Goal: Task Accomplishment & Management: Use online tool/utility

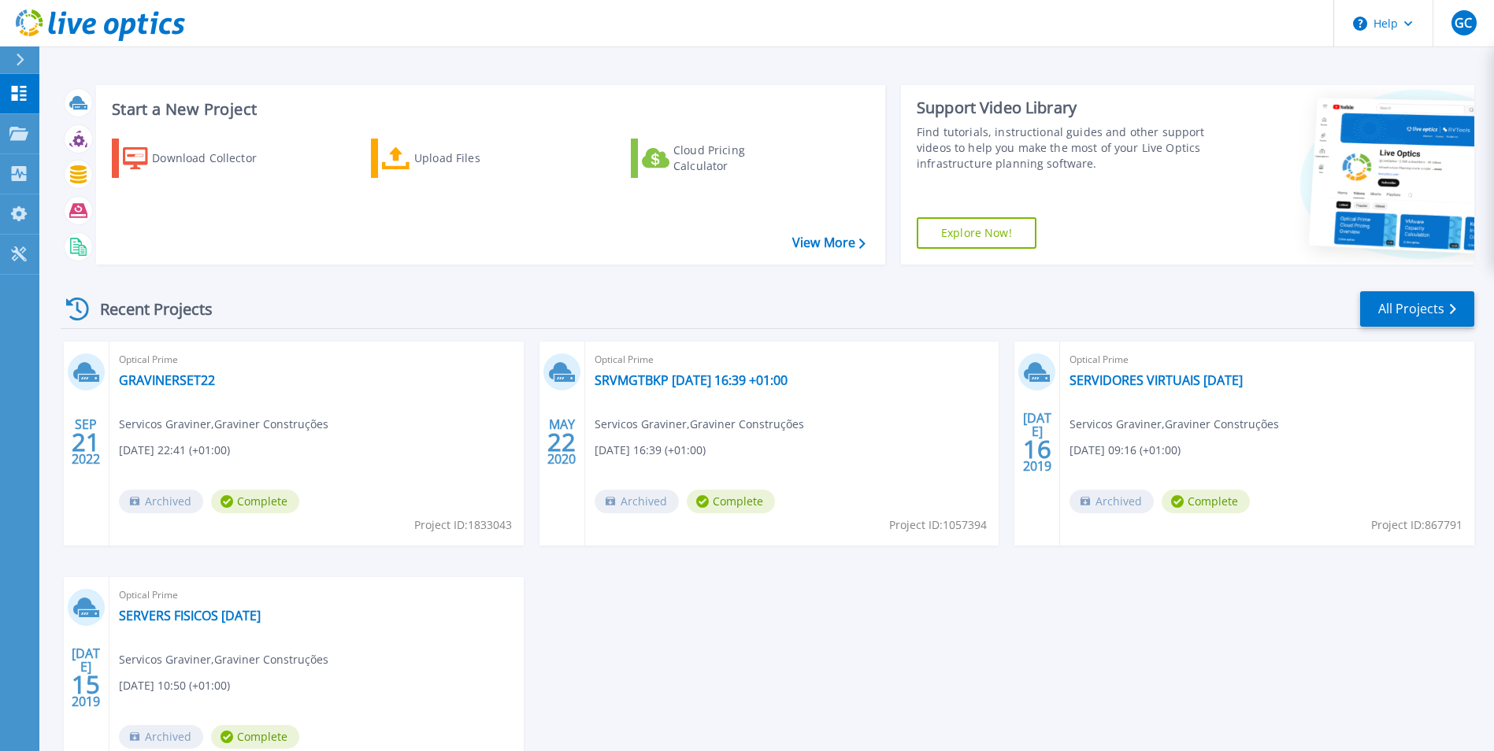
click at [3, 365] on div "Dashboard Dashboard Projects Projects Search Projects Upload SIOKIT & Files Opt…" at bounding box center [19, 413] width 39 height 679
click at [27, 180] on icon at bounding box center [18, 173] width 19 height 15
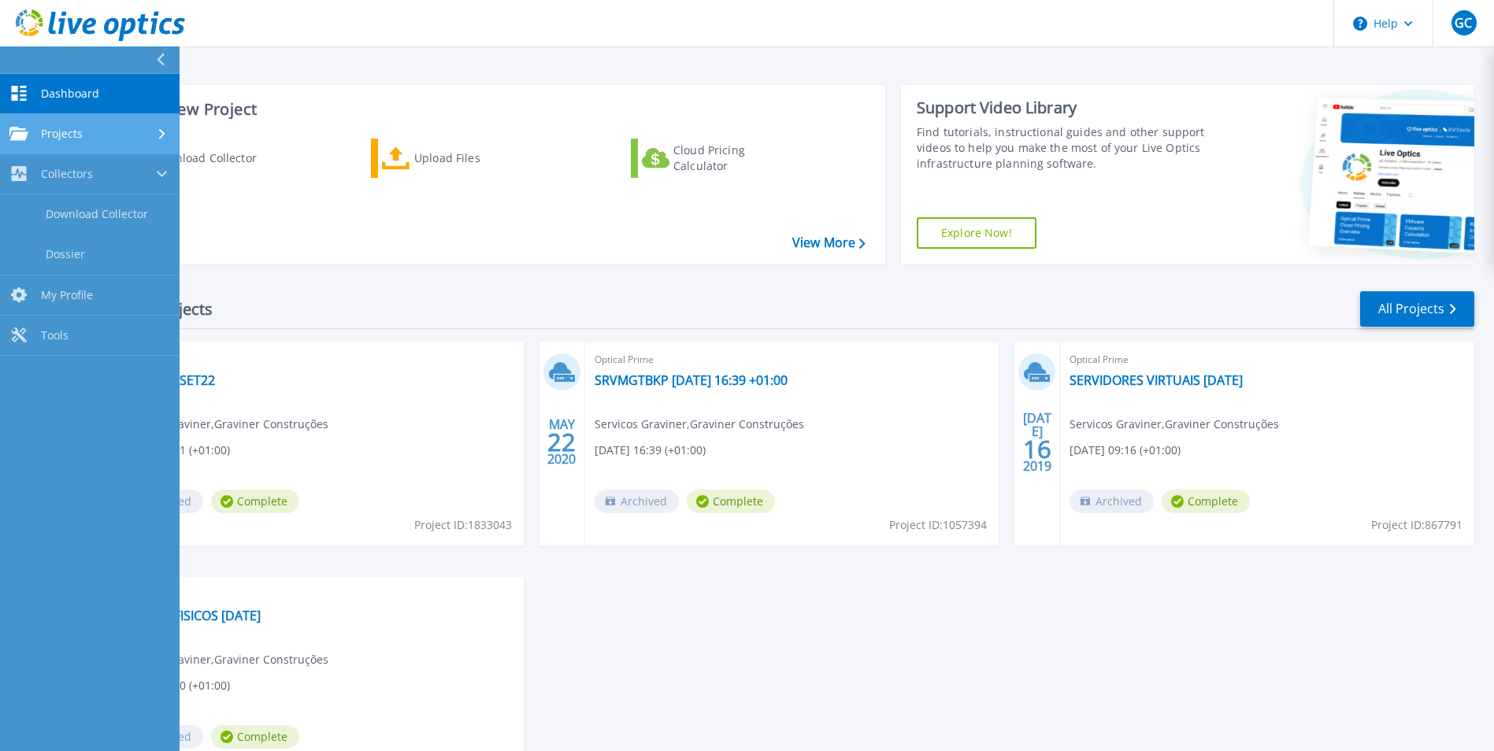
click at [135, 120] on link "Projects Projects" at bounding box center [90, 134] width 180 height 40
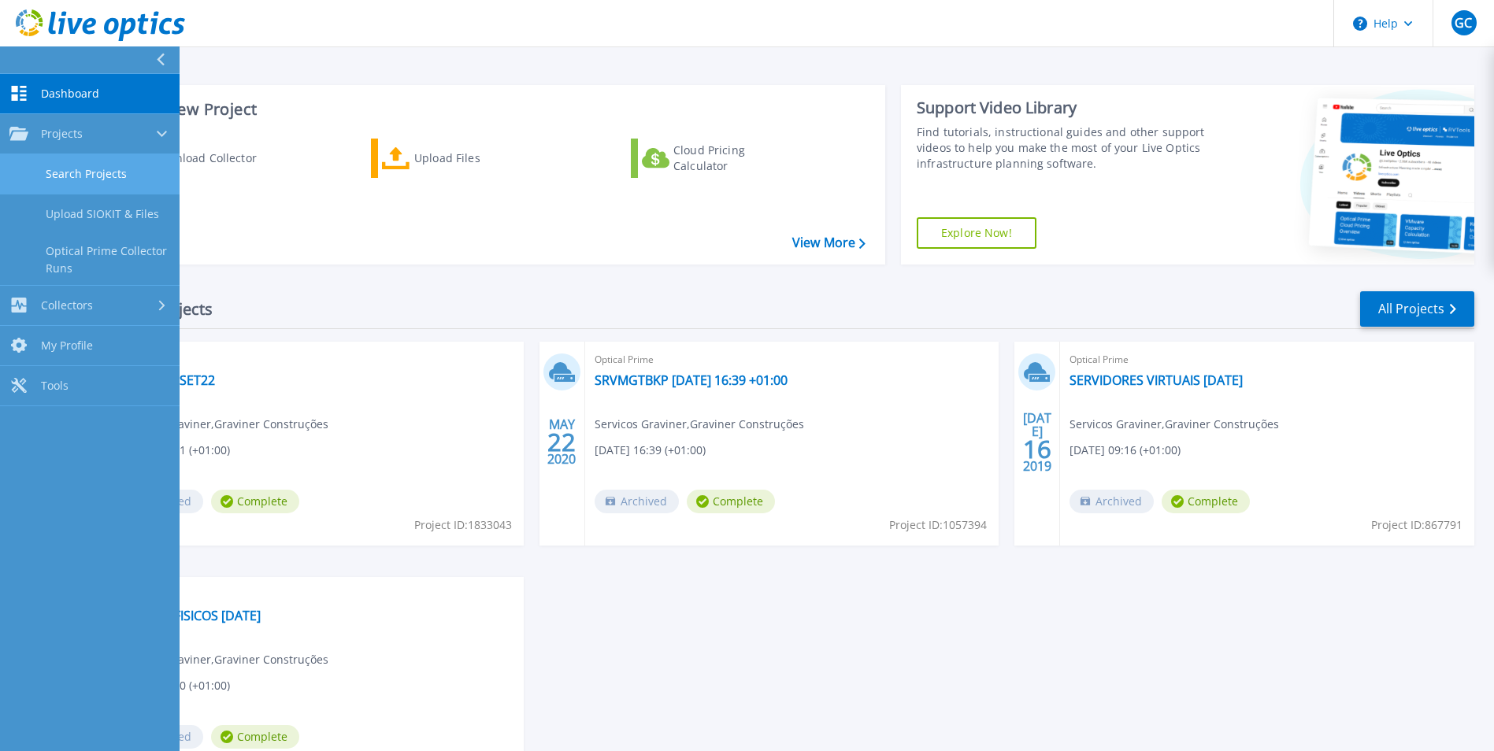
click at [124, 165] on link "Search Projects" at bounding box center [90, 174] width 180 height 40
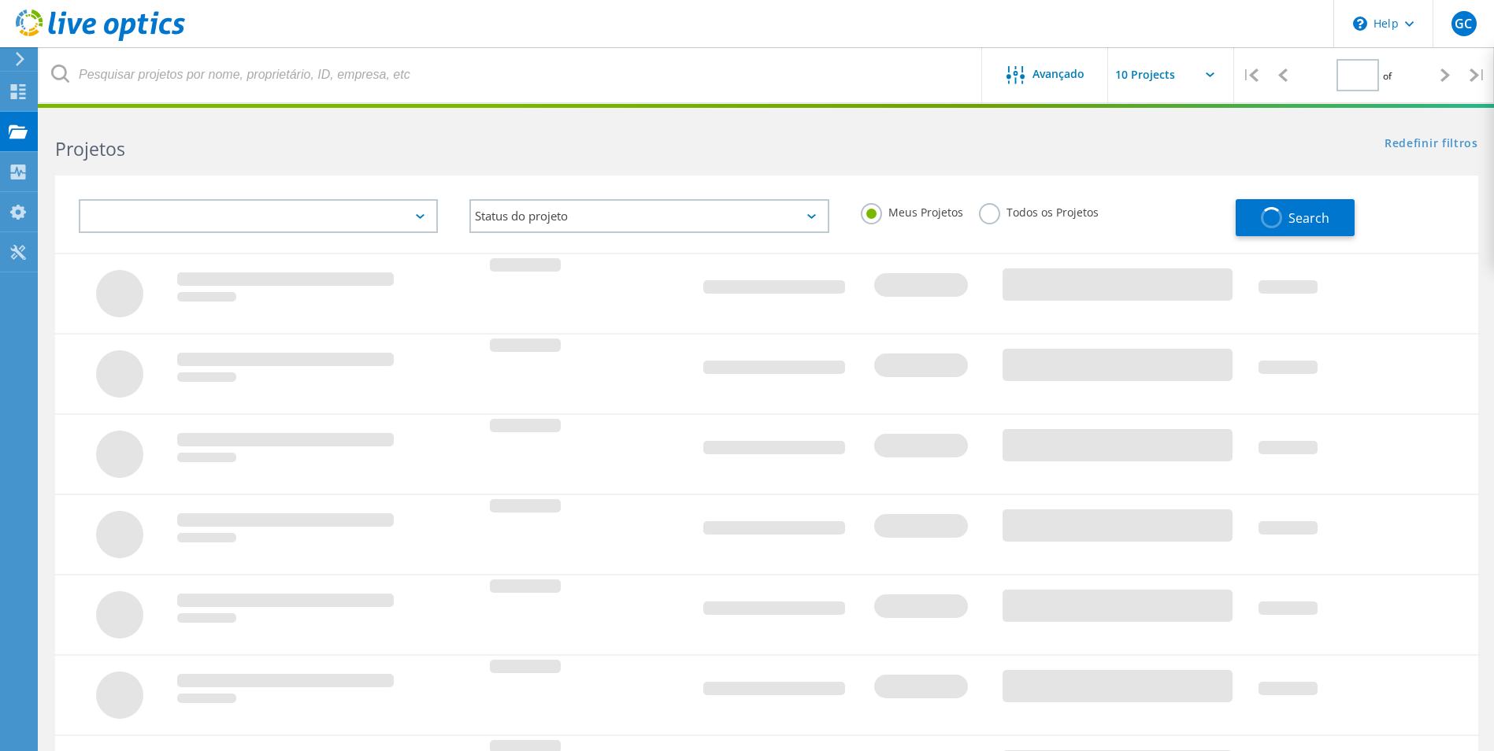
type input "1"
